Goal: Register for event/course

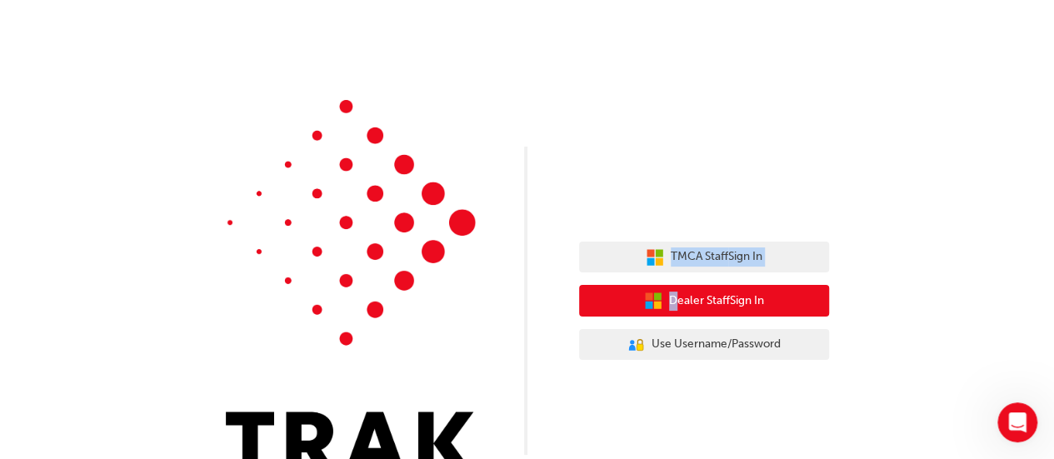
drag, startPoint x: 638, startPoint y: 237, endPoint x: 675, endPoint y: 297, distance: 70.7
click at [675, 297] on div "TMCA Staff Sign In Dealer Staff Sign In User Authentication Icon - Blue Person,…" at bounding box center [704, 301] width 250 height 144
click at [675, 297] on span "Dealer Staff Sign In" at bounding box center [716, 301] width 95 height 19
click at [689, 302] on span "Dealer Staff Sign In" at bounding box center [716, 301] width 95 height 19
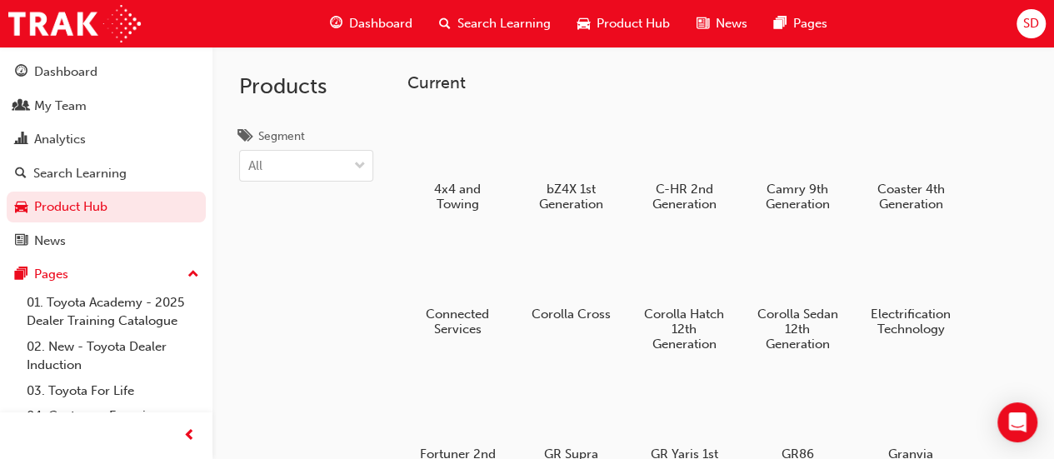
click at [311, 250] on div "Products Segment All" at bounding box center [305, 276] width 187 height 459
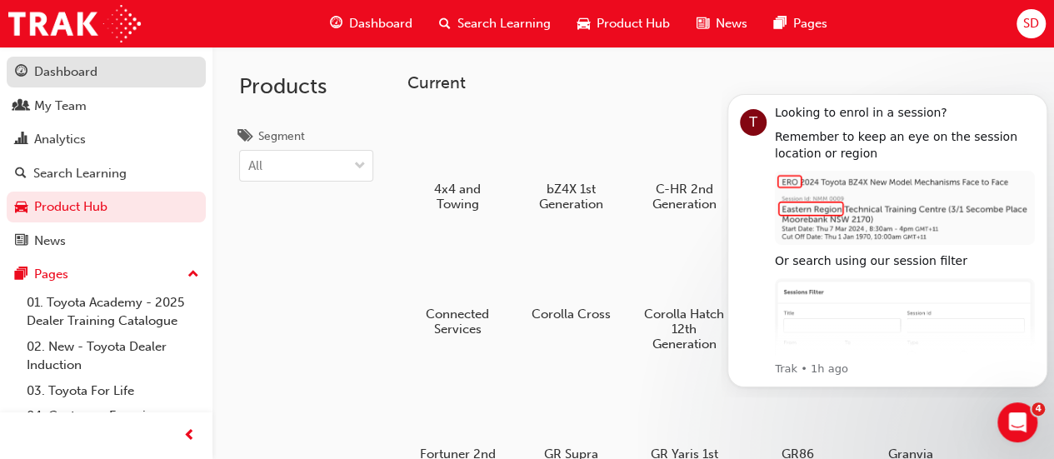
click at [65, 76] on div "Dashboard" at bounding box center [65, 71] width 63 height 19
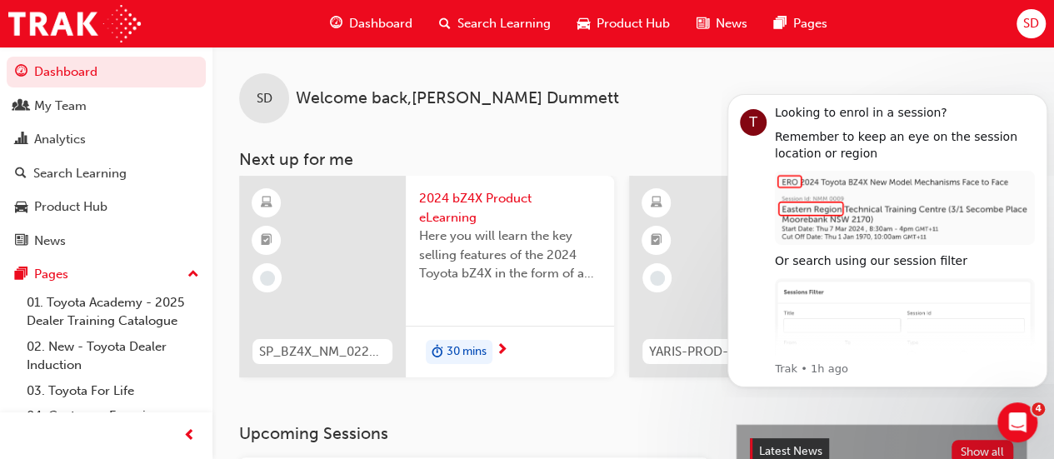
drag, startPoint x: 1007, startPoint y: 85, endPoint x: 1049, endPoint y: 118, distance: 53.3
click at [1049, 118] on html "T Looking to enrol in a session? Remember to keep an eye on the session locatio…" at bounding box center [886, 238] width 333 height 318
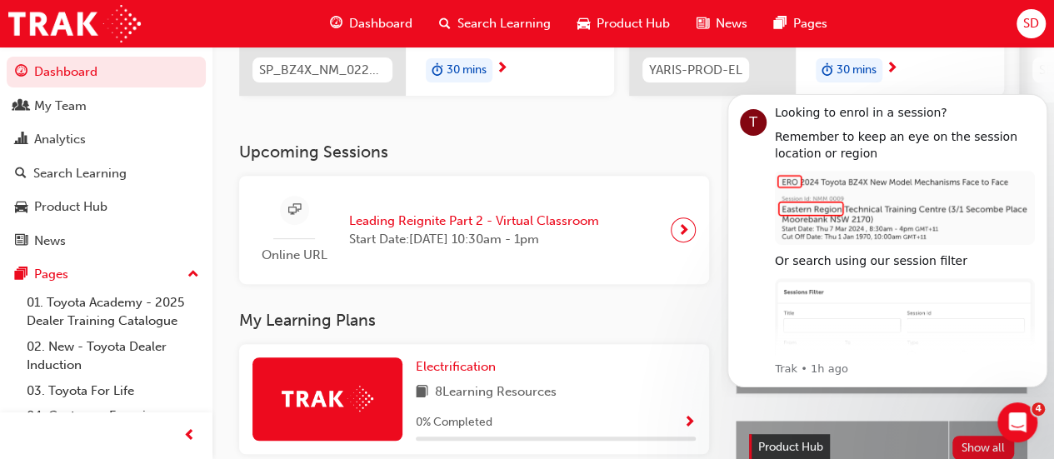
scroll to position [288, 0]
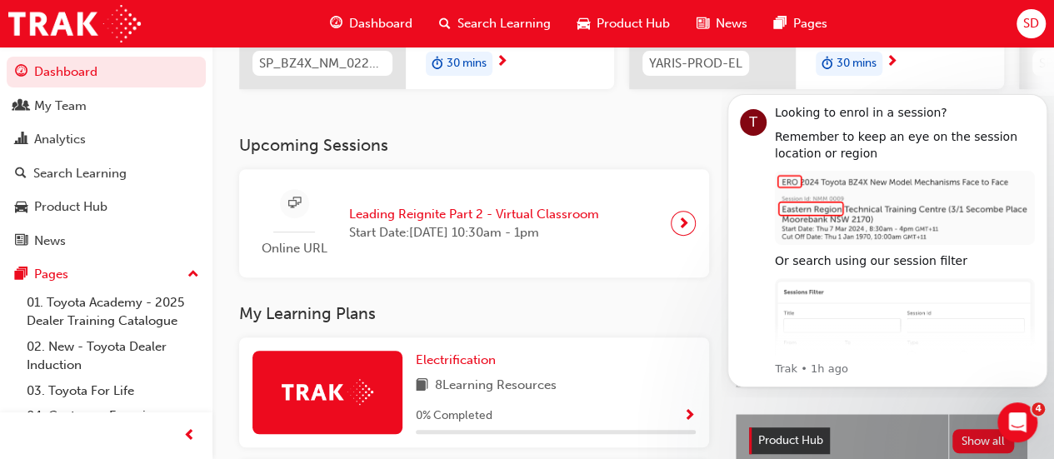
click at [682, 228] on span "next-icon" at bounding box center [683, 223] width 12 height 23
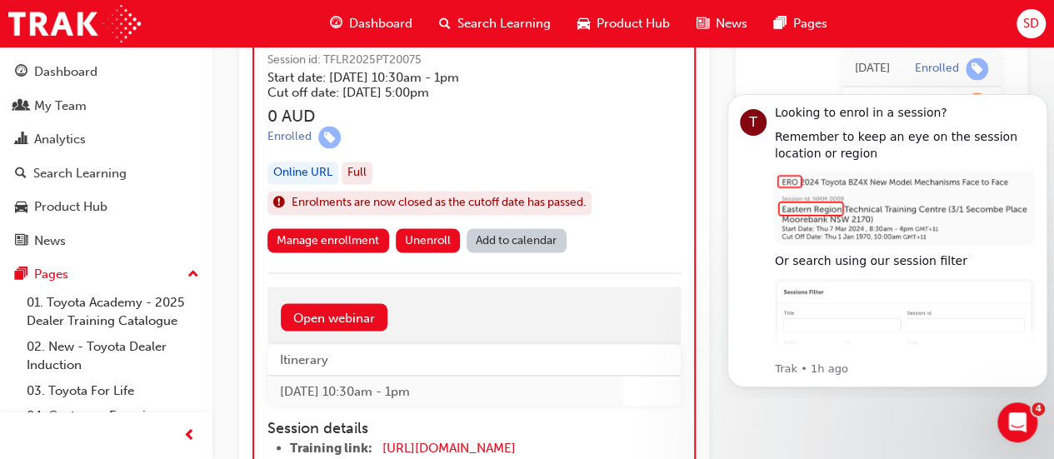
scroll to position [1708, 0]
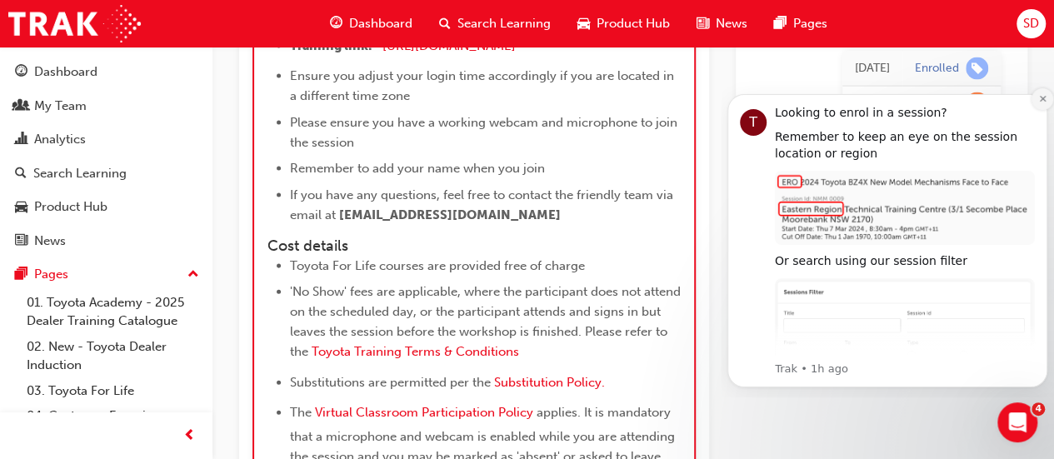
click at [1039, 105] on button "Dismiss notification" at bounding box center [1042, 99] width 22 height 22
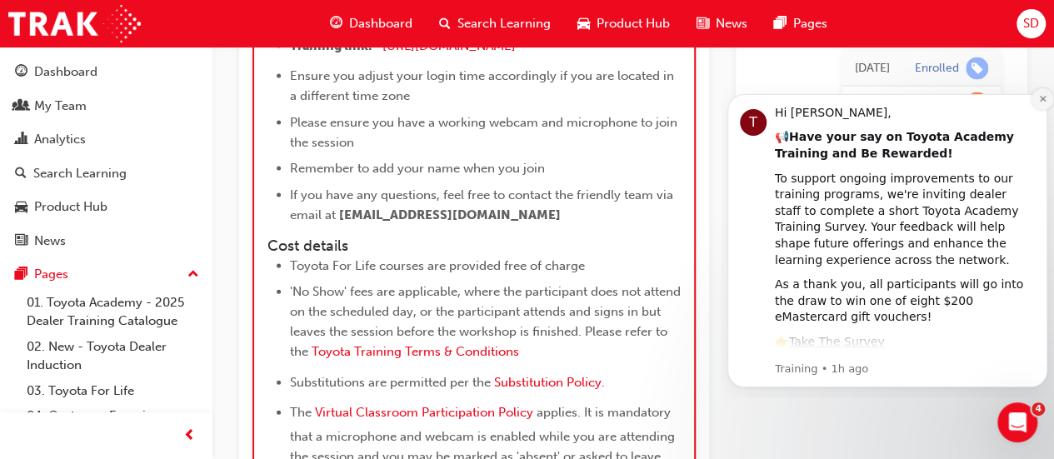
click at [1040, 102] on icon "Dismiss notification" at bounding box center [1042, 99] width 6 height 6
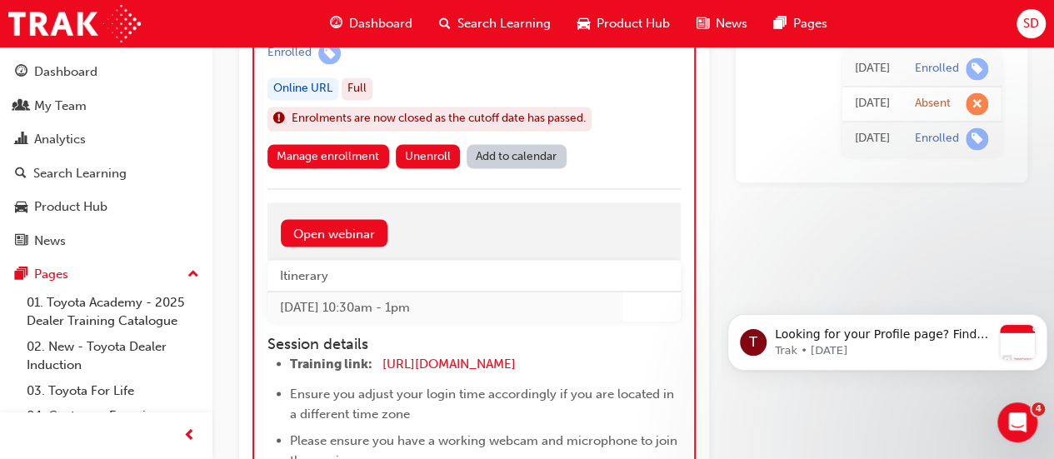
scroll to position [1451, 0]
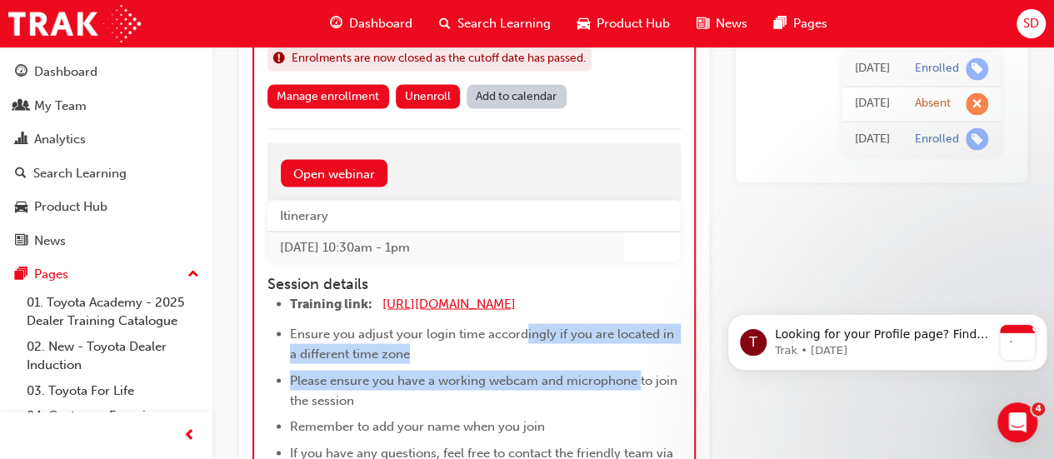
drag, startPoint x: 641, startPoint y: 366, endPoint x: 520, endPoint y: 302, distance: 137.5
click at [520, 302] on ul "Training link: [URL][DOMAIN_NAME] ​ Ensure you adjust your login time according…" at bounding box center [473, 387] width 413 height 189
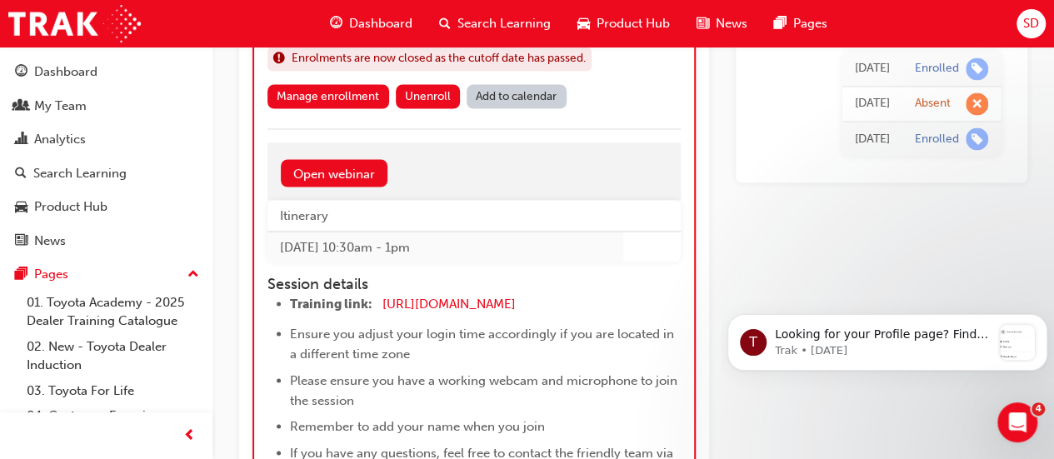
click at [572, 282] on h4 "Session details" at bounding box center [473, 284] width 413 height 18
click at [494, 296] on span "[URL][DOMAIN_NAME]" at bounding box center [448, 303] width 133 height 15
